Goal: Task Accomplishment & Management: Complete application form

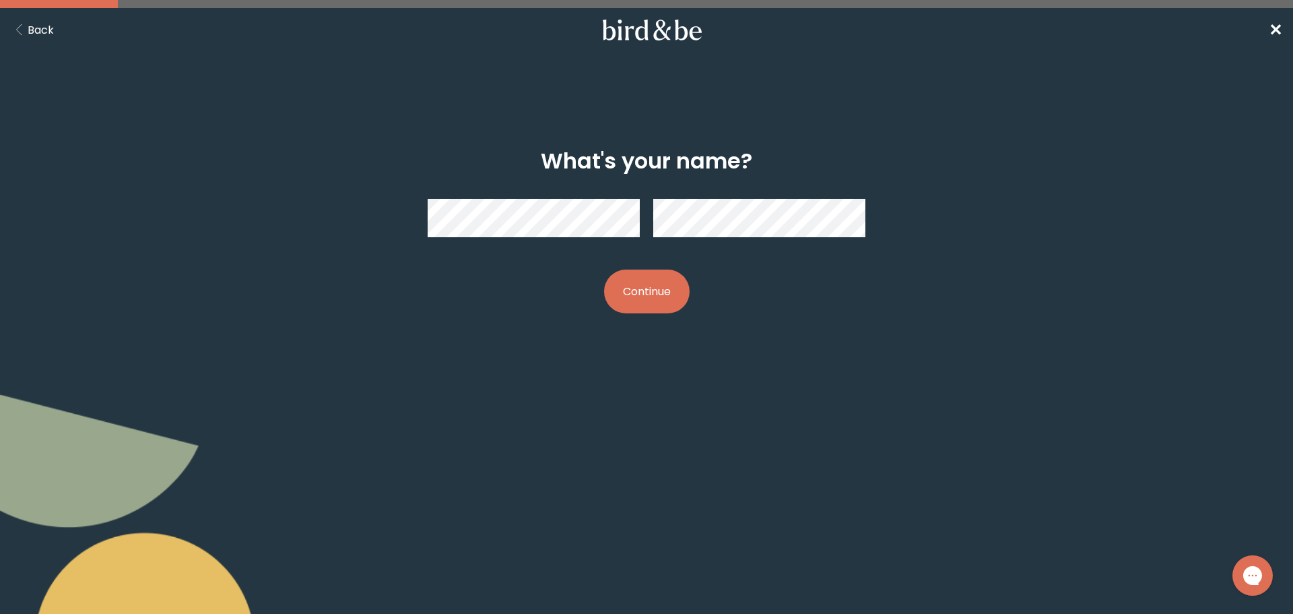
click at [633, 291] on button "Continue" at bounding box center [647, 291] width 86 height 44
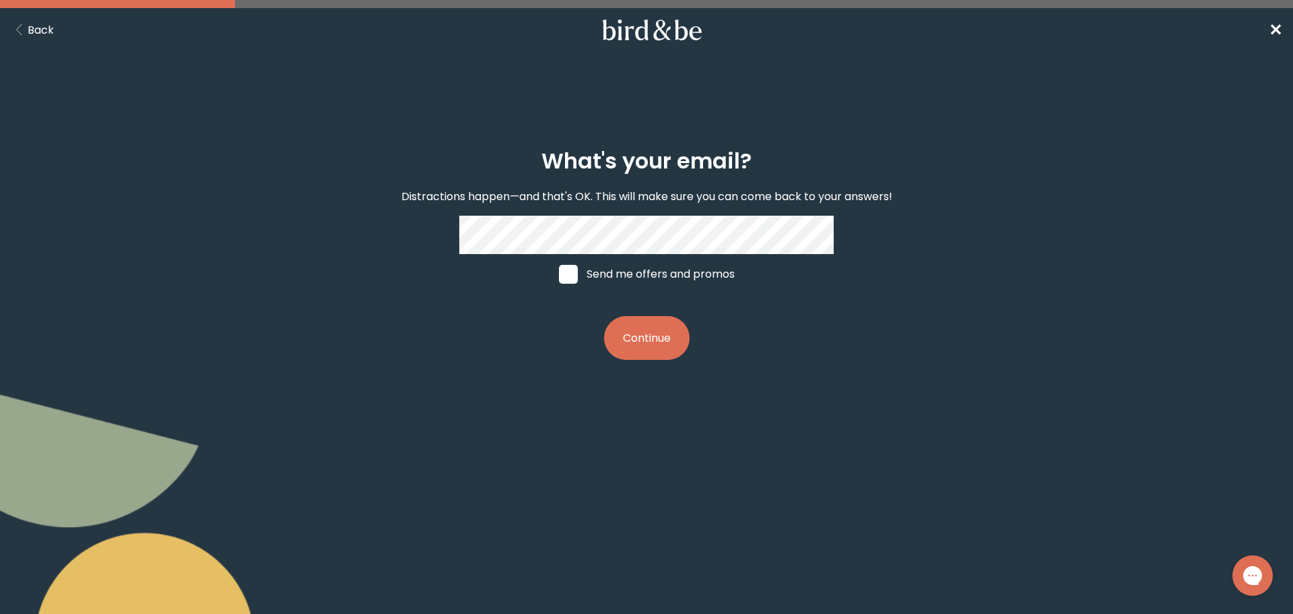
click at [644, 333] on button "Continue" at bounding box center [647, 338] width 86 height 44
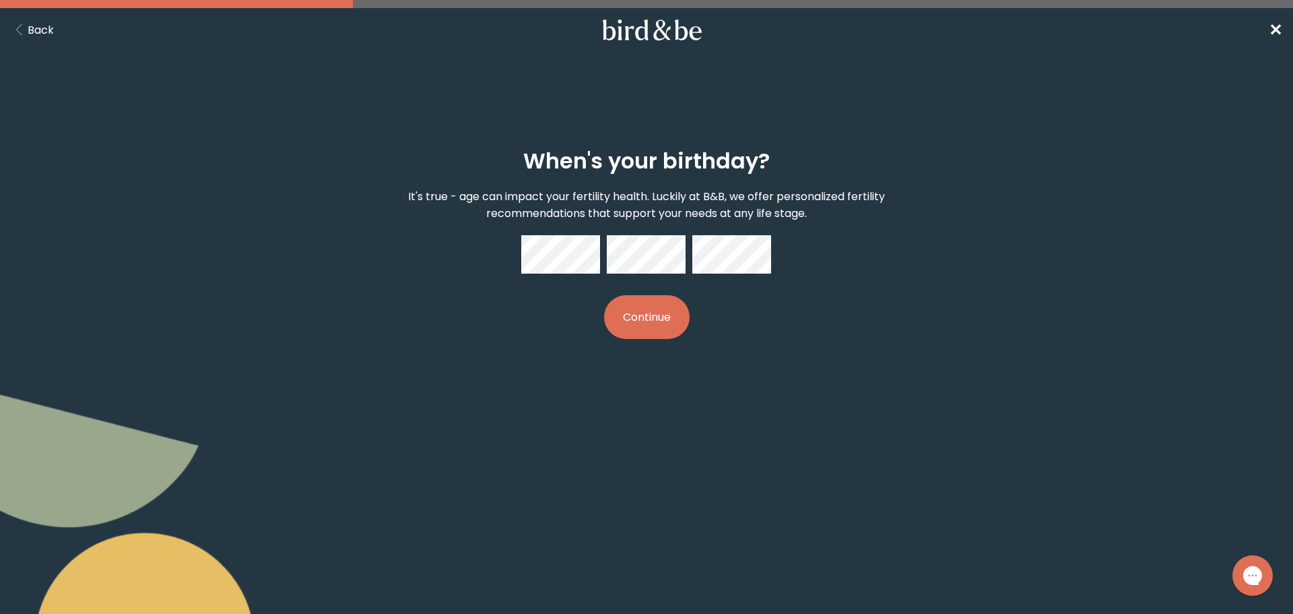
click at [665, 329] on button "Continue" at bounding box center [647, 317] width 86 height 44
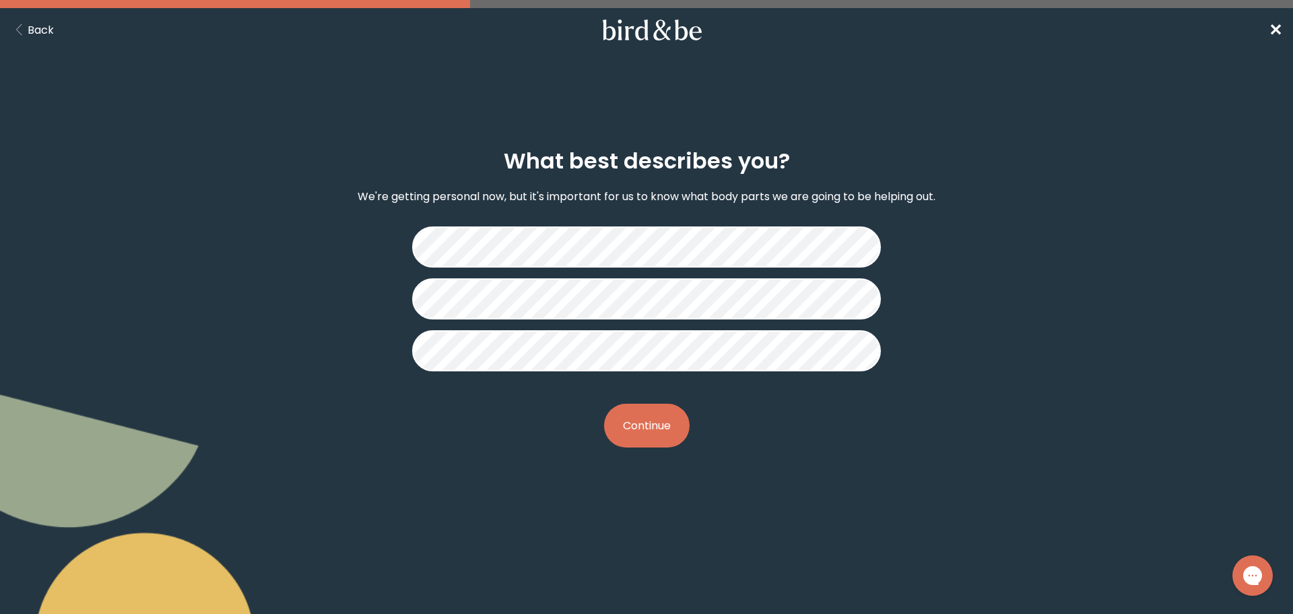
click at [646, 410] on button "Continue" at bounding box center [647, 425] width 86 height 44
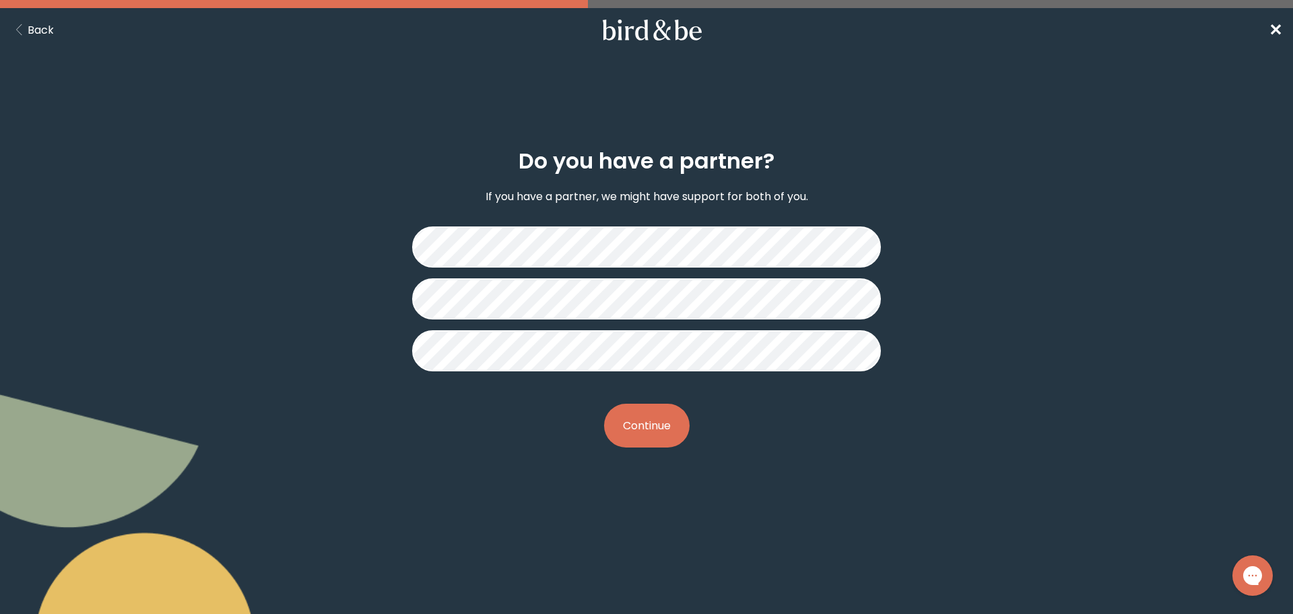
click at [642, 418] on button "Continue" at bounding box center [647, 425] width 86 height 44
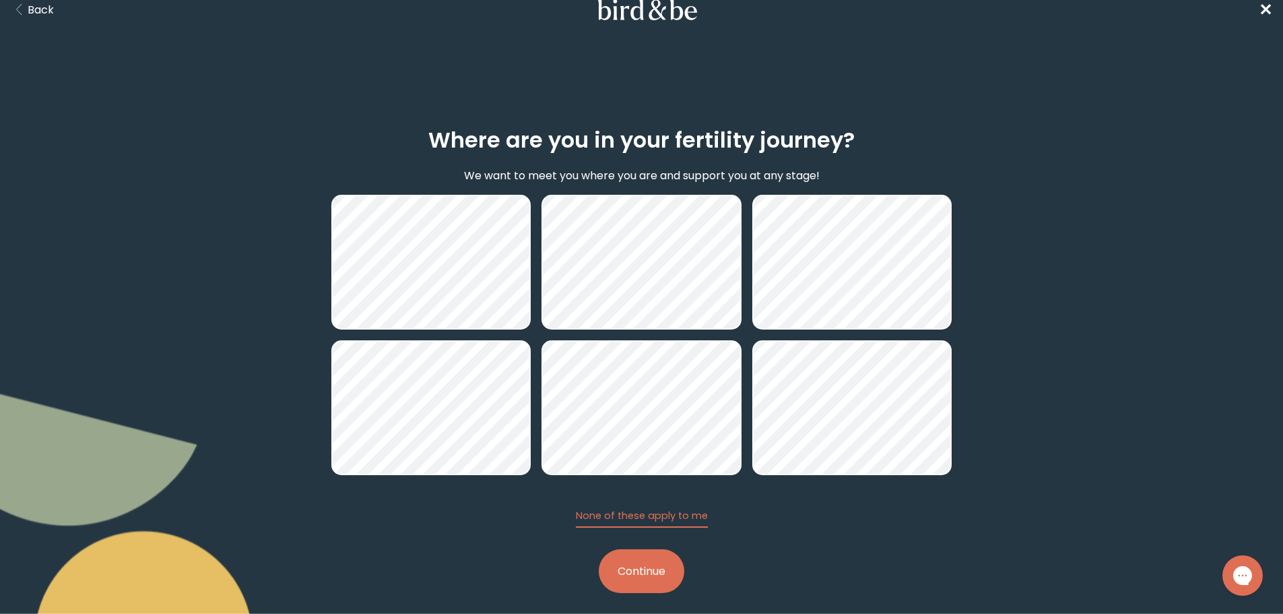
scroll to position [32, 0]
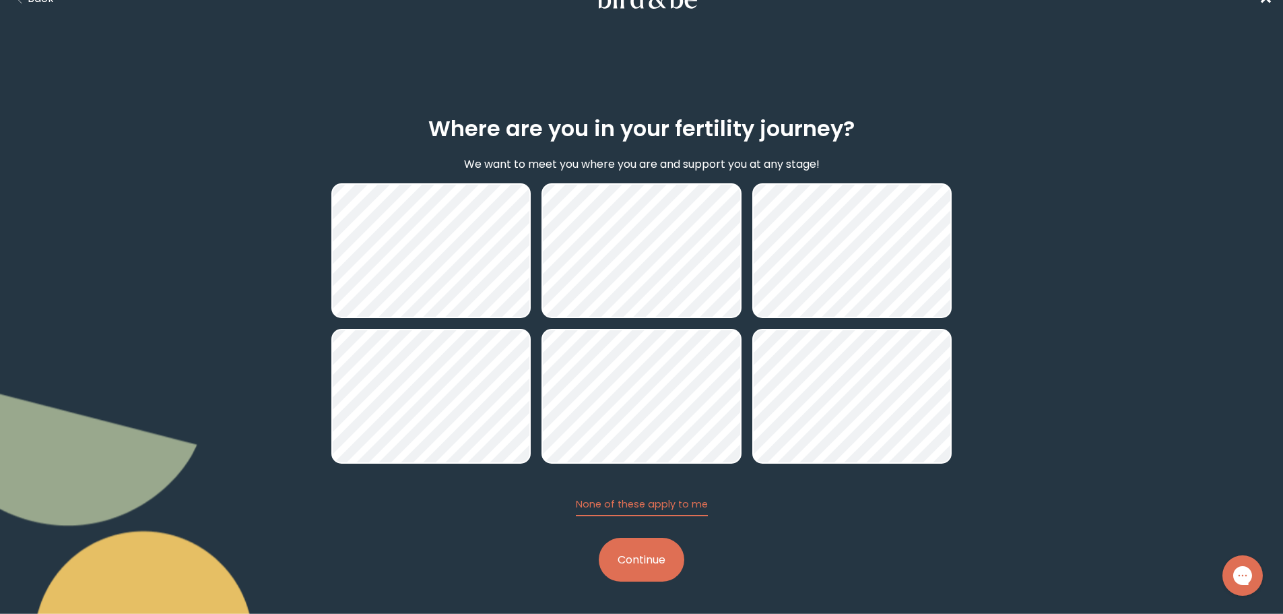
click at [1026, 282] on div "Where are you in your fertility journey? We want to meet you where you are and …" at bounding box center [641, 349] width 1283 height 530
click at [1002, 370] on div "Where are you in your fertility journey? We want to meet you where you are and …" at bounding box center [641, 349] width 1283 height 530
click at [643, 556] on button "Continue" at bounding box center [642, 560] width 86 height 44
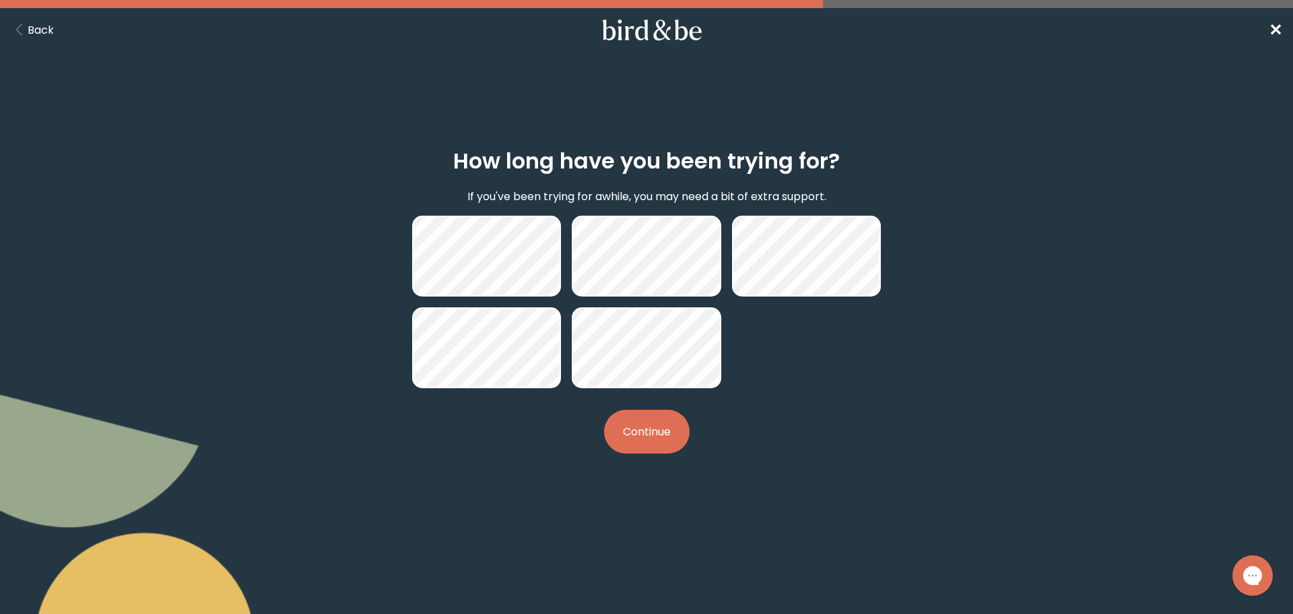
click at [643, 421] on button "Continue" at bounding box center [647, 432] width 86 height 44
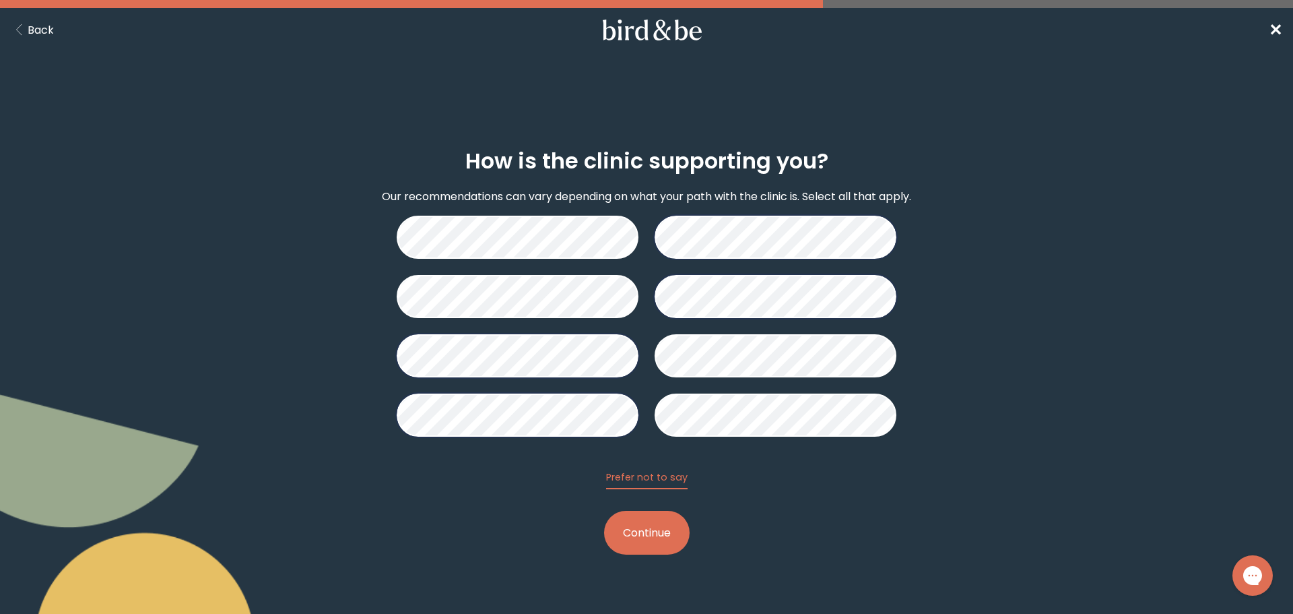
click at [659, 536] on button "Continue" at bounding box center [647, 533] width 86 height 44
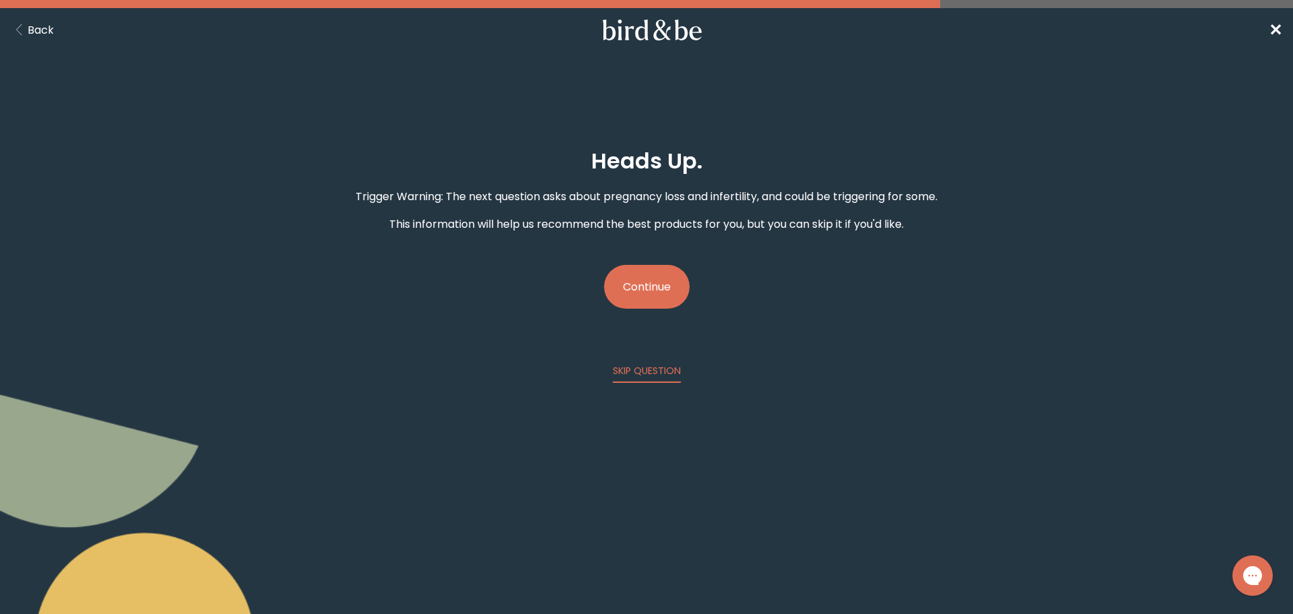
click at [656, 278] on button "Continue" at bounding box center [647, 287] width 86 height 44
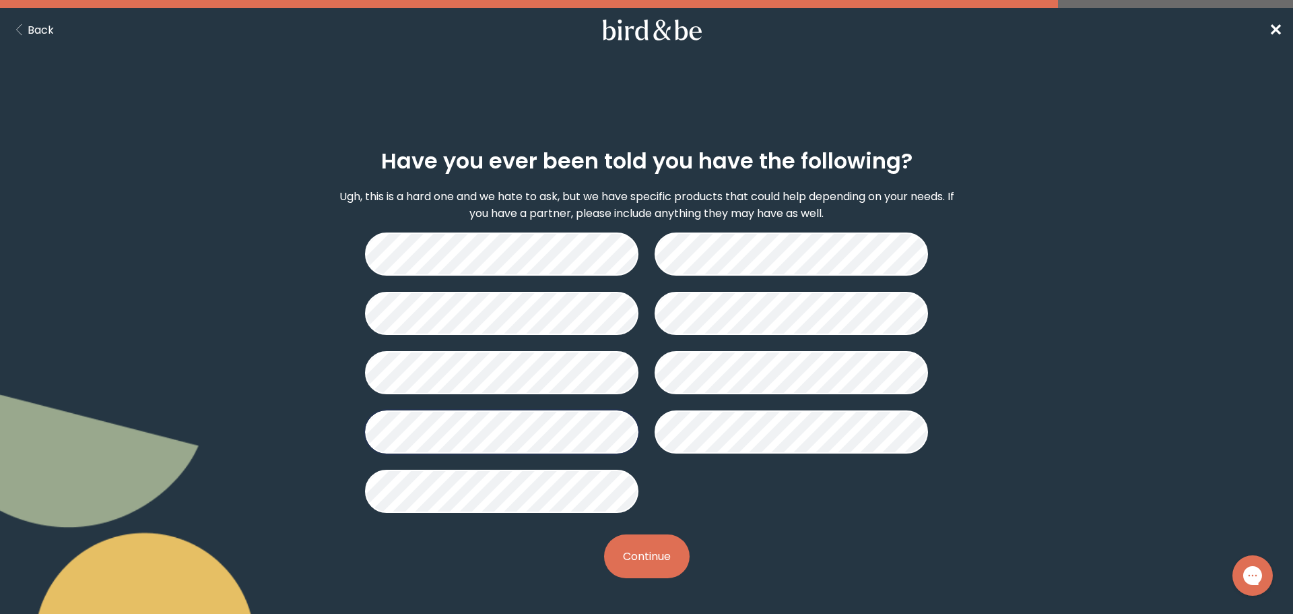
click at [624, 556] on button "Continue" at bounding box center [647, 556] width 86 height 44
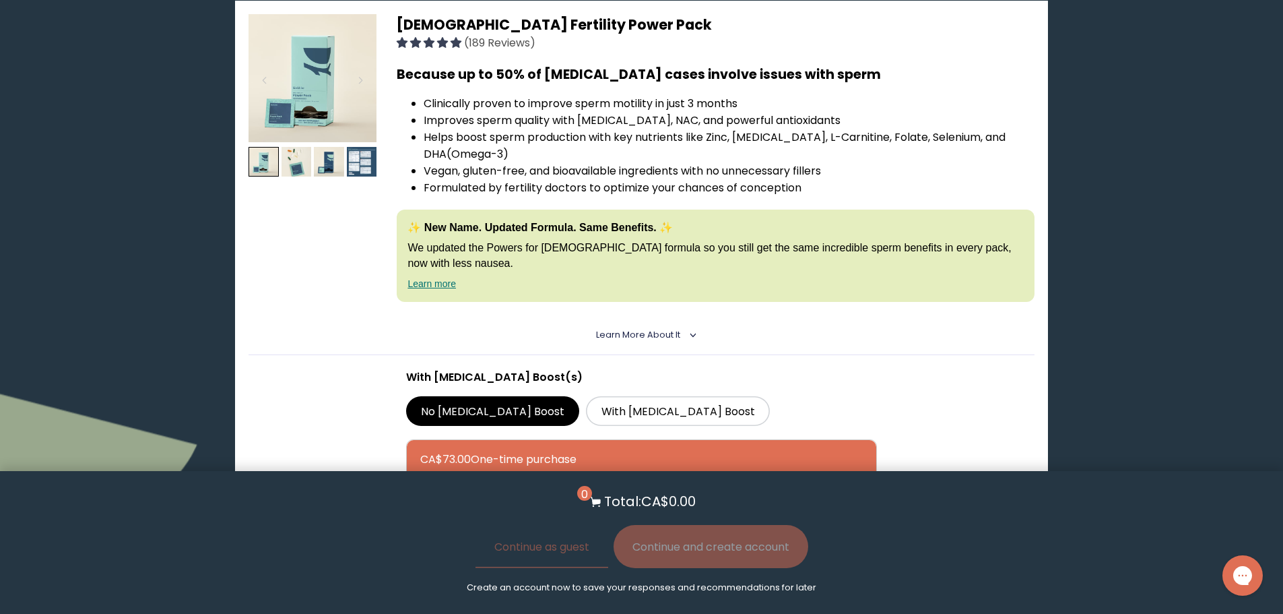
scroll to position [202, 0]
